Goal: Information Seeking & Learning: Learn about a topic

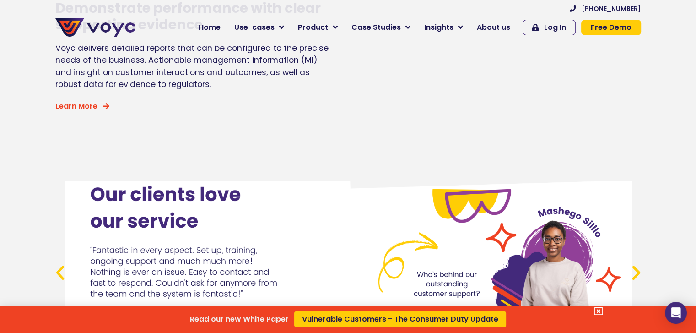
scroll to position [3242, 0]
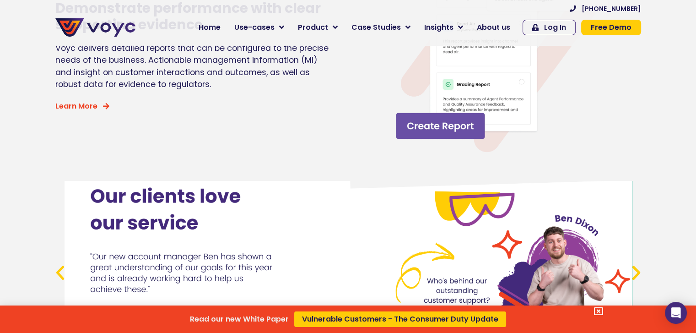
click at [508, 27] on div "Read our new White Paper Vulnerable Customers - The Consumer Duty Update" at bounding box center [348, 166] width 696 height 333
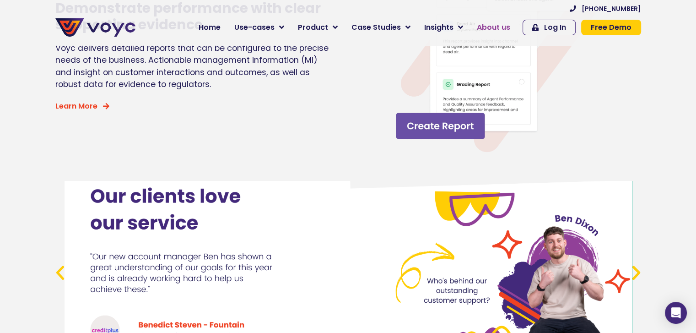
click at [503, 26] on span "About us" at bounding box center [493, 27] width 33 height 11
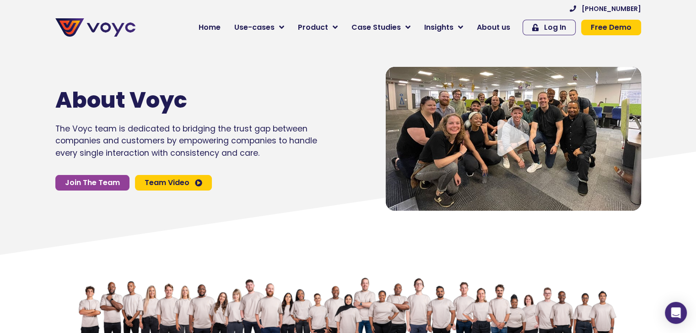
click at [37, 163] on icon at bounding box center [348, 206] width 696 height 110
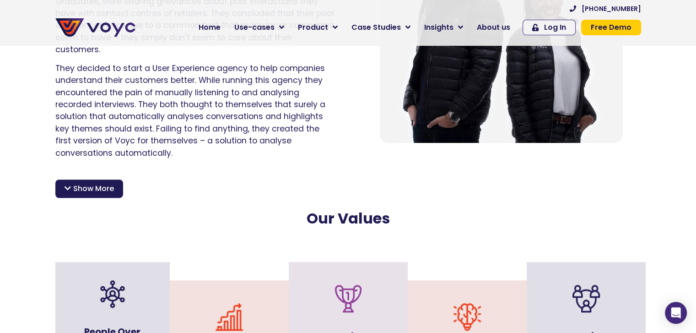
scroll to position [728, 0]
click at [104, 183] on span "Show More" at bounding box center [93, 188] width 41 height 11
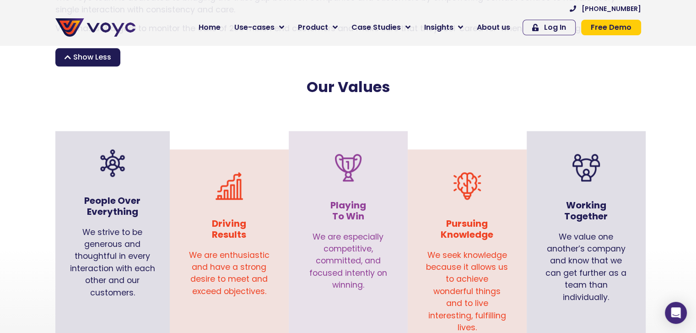
scroll to position [1037, 0]
